Goal: Navigation & Orientation: Find specific page/section

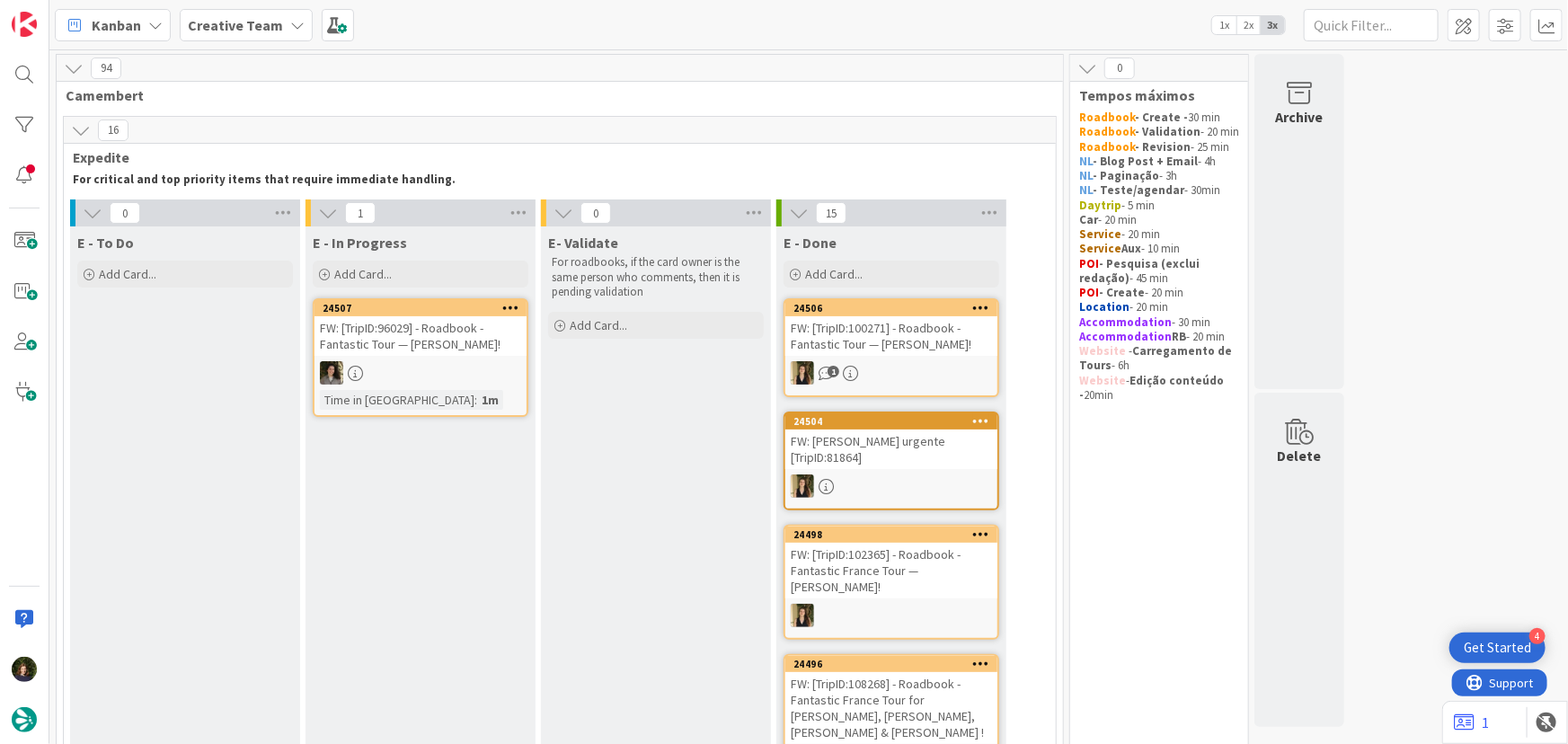
click at [418, 365] on div at bounding box center [420, 373] width 212 height 23
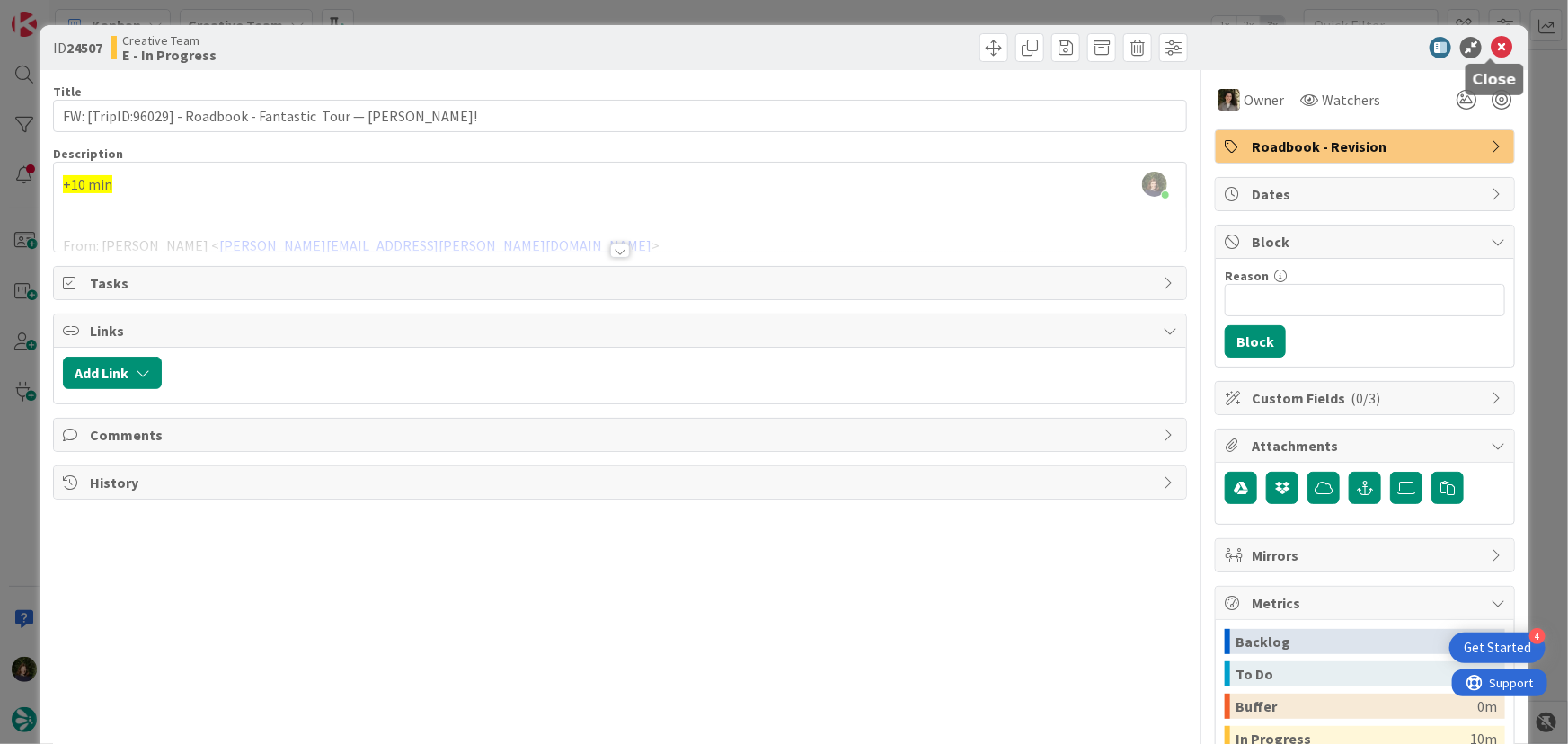
click at [1492, 49] on icon at bounding box center [1501, 47] width 21 height 21
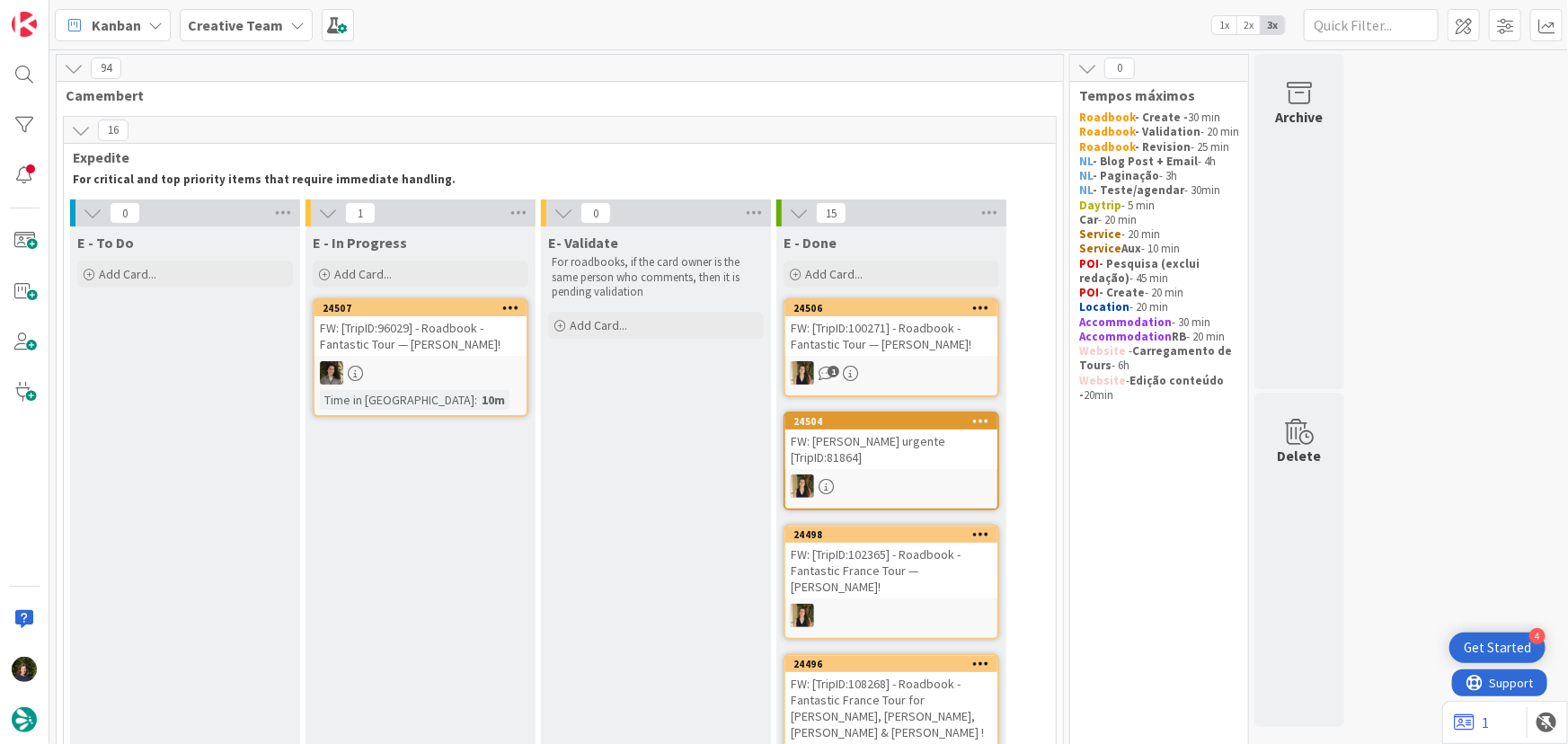
click at [233, 22] on b "Creative Team" at bounding box center [235, 24] width 95 height 18
click at [281, 219] on h4 "Creative Team - Análise" at bounding box center [323, 214] width 244 height 18
